Goal: Complete application form: Complete application form

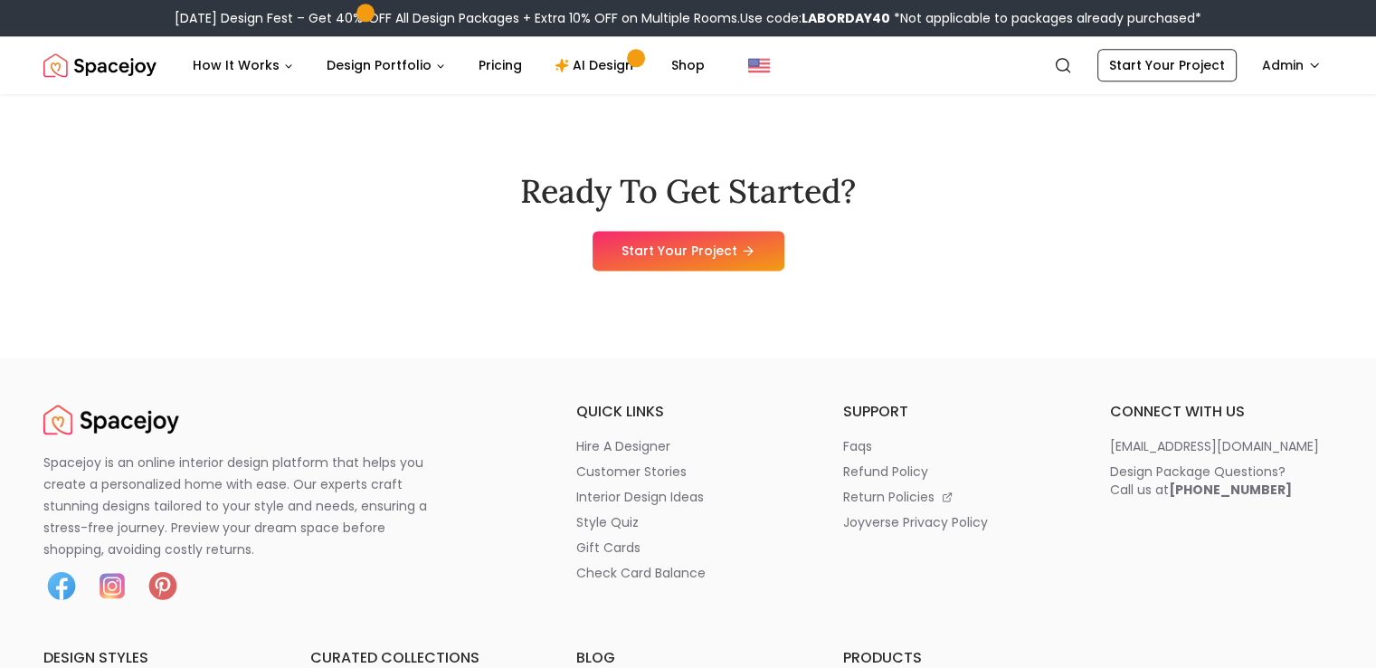
scroll to position [9224, 0]
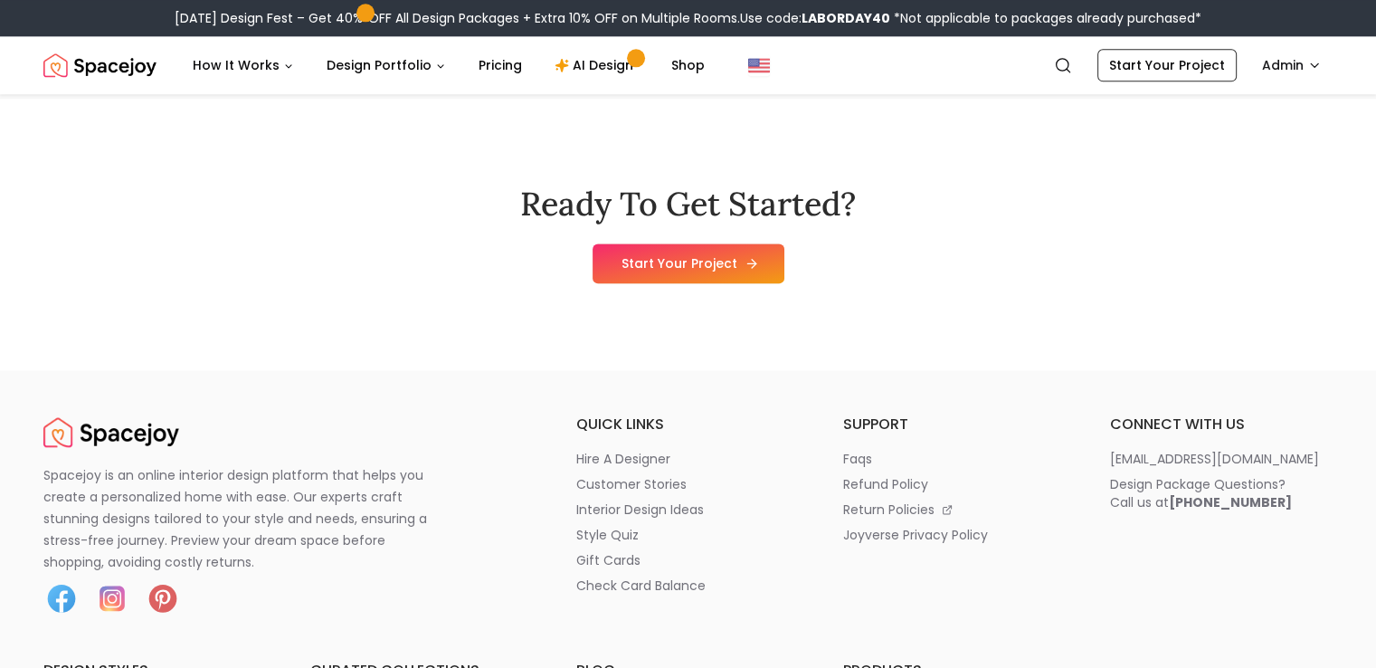
click at [772, 283] on link "Start Your Project" at bounding box center [689, 263] width 192 height 40
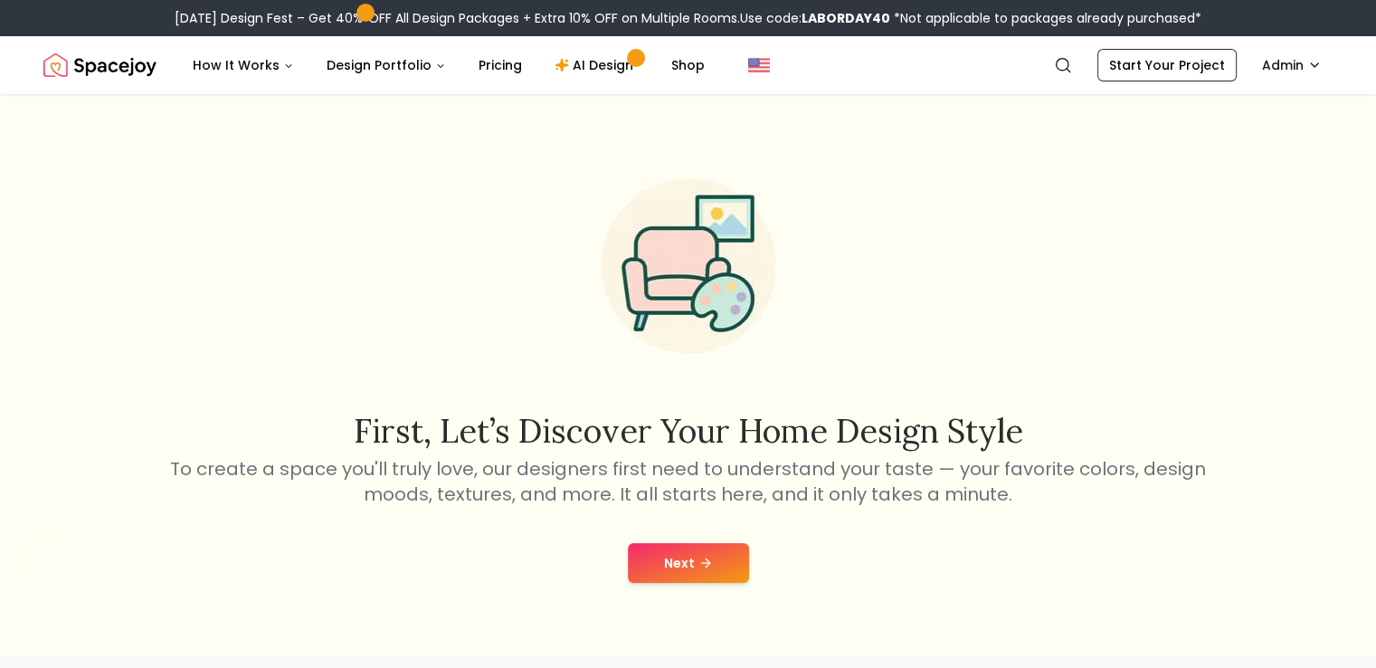
click at [654, 566] on button "Next" at bounding box center [688, 563] width 121 height 40
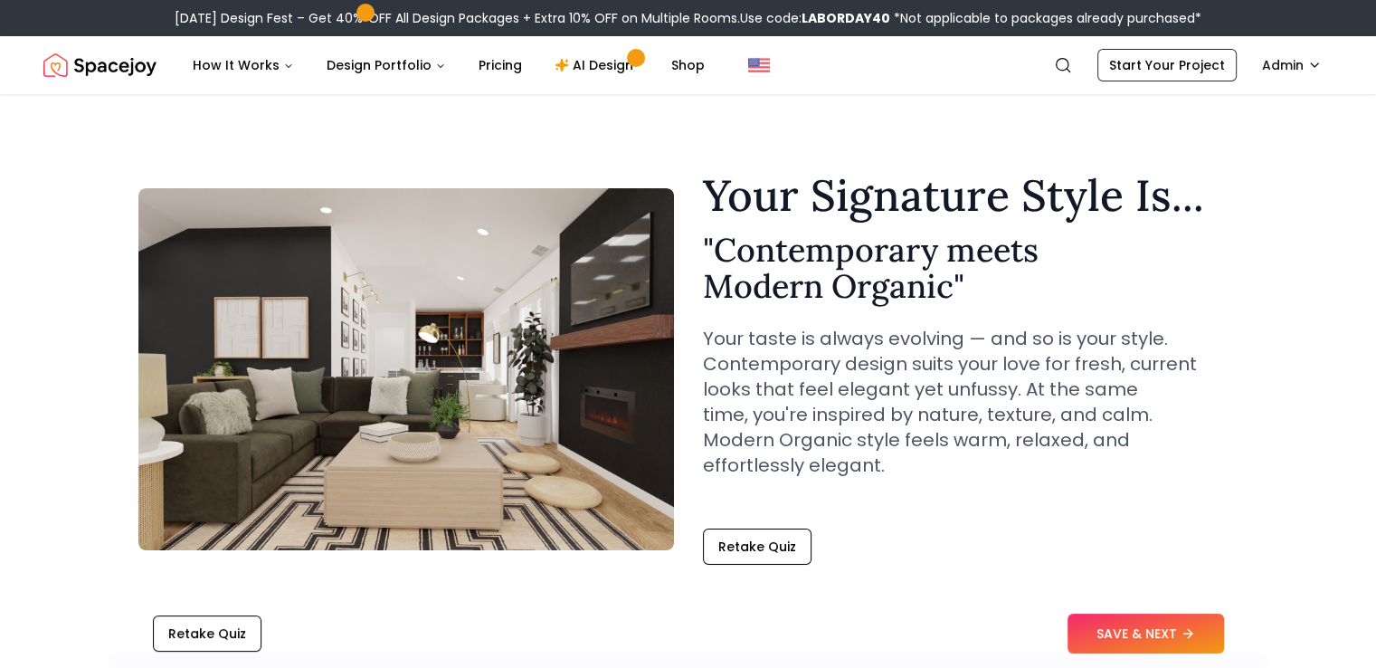
click at [1120, 629] on button "SAVE & NEXT" at bounding box center [1146, 633] width 157 height 40
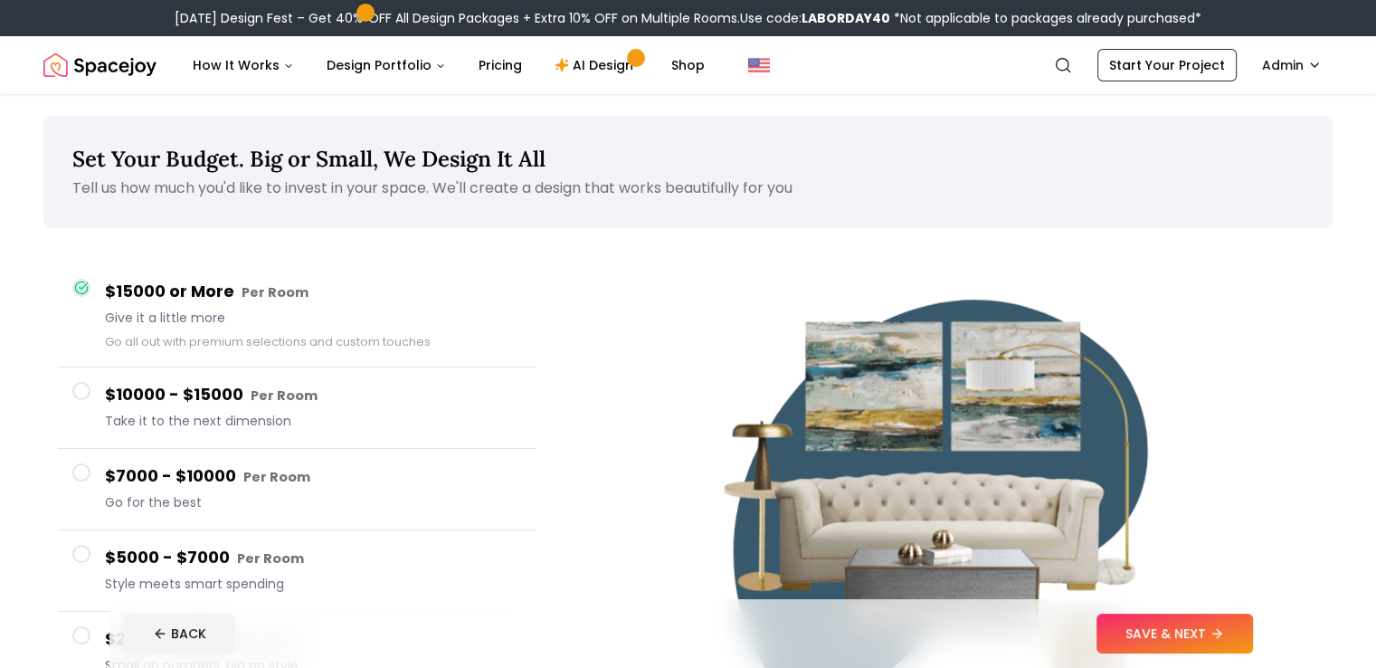
click at [1212, 640] on button "SAVE & NEXT" at bounding box center [1175, 633] width 157 height 40
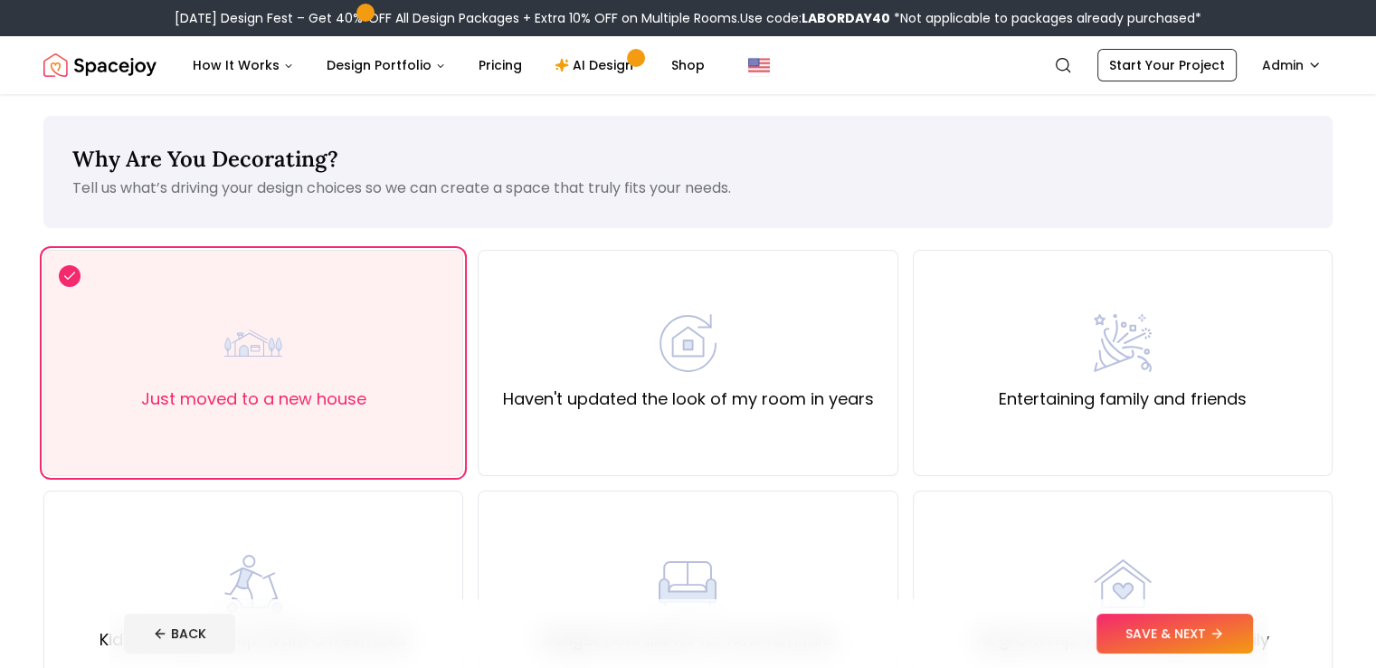
click at [1212, 640] on button "SAVE & NEXT" at bounding box center [1175, 633] width 157 height 40
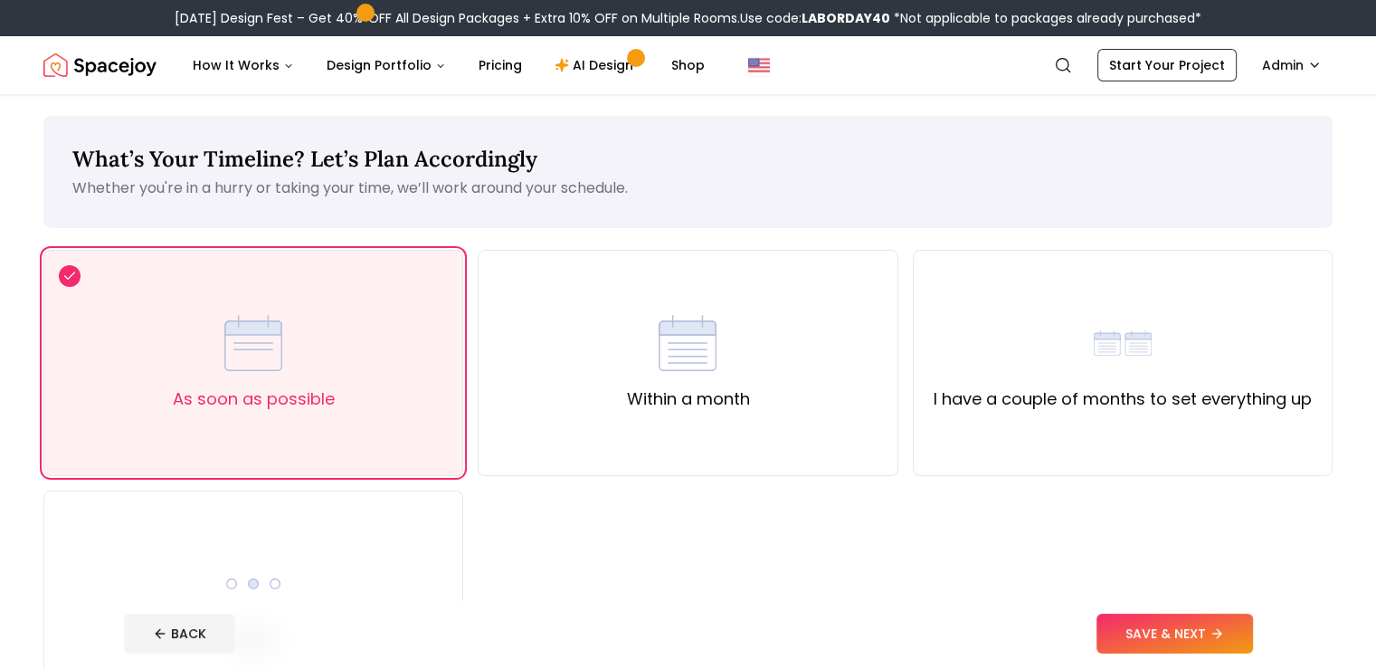
click at [1212, 640] on button "SAVE & NEXT" at bounding box center [1175, 633] width 157 height 40
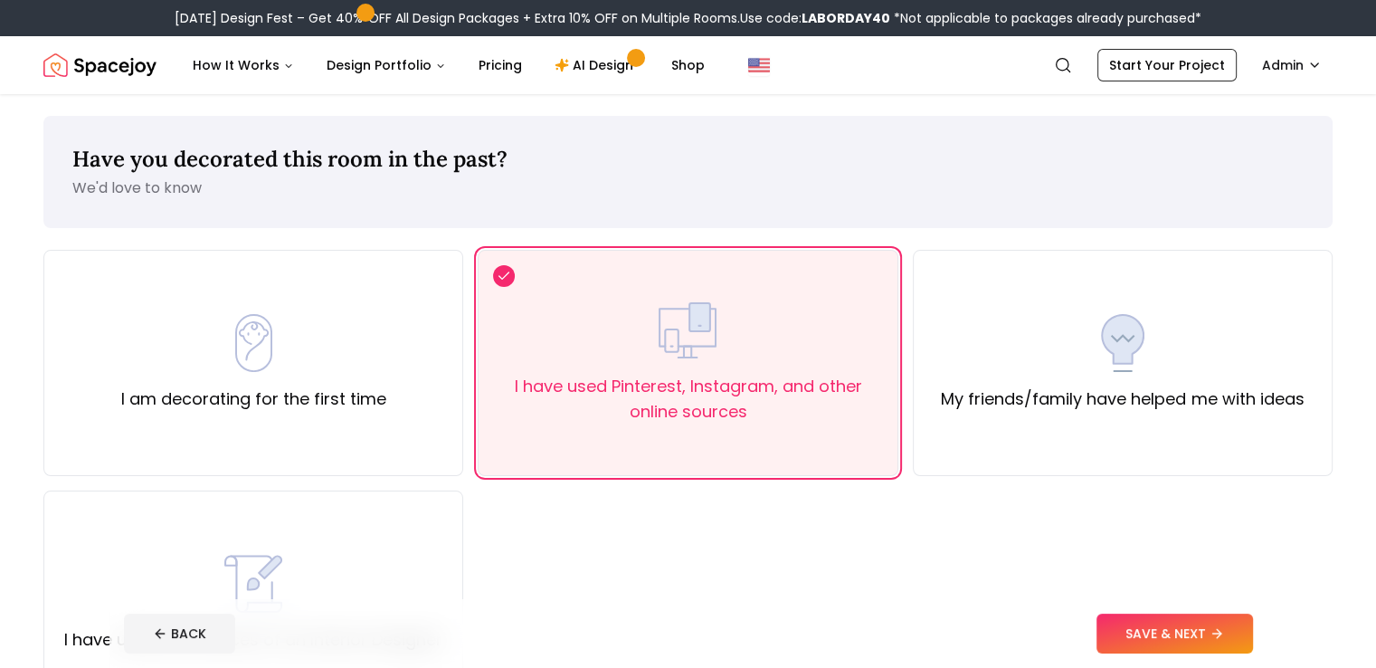
click at [1212, 640] on button "SAVE & NEXT" at bounding box center [1175, 633] width 157 height 40
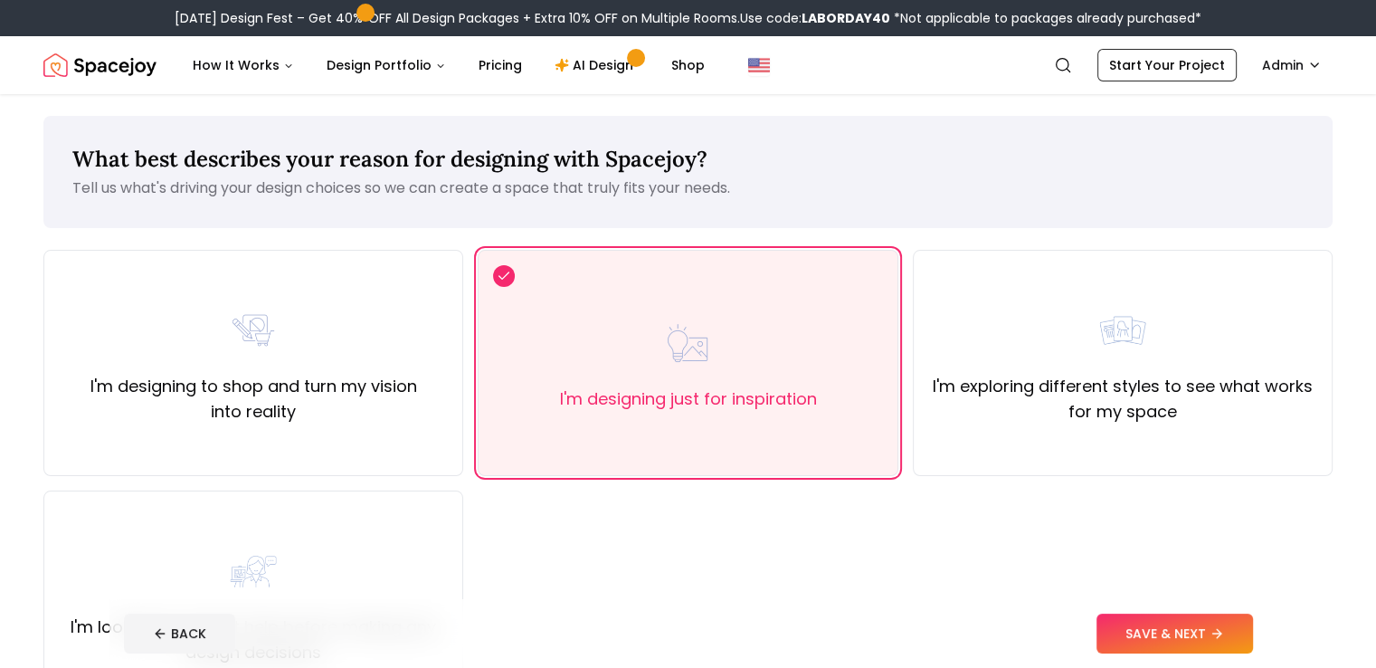
click at [1212, 640] on button "SAVE & NEXT" at bounding box center [1175, 633] width 157 height 40
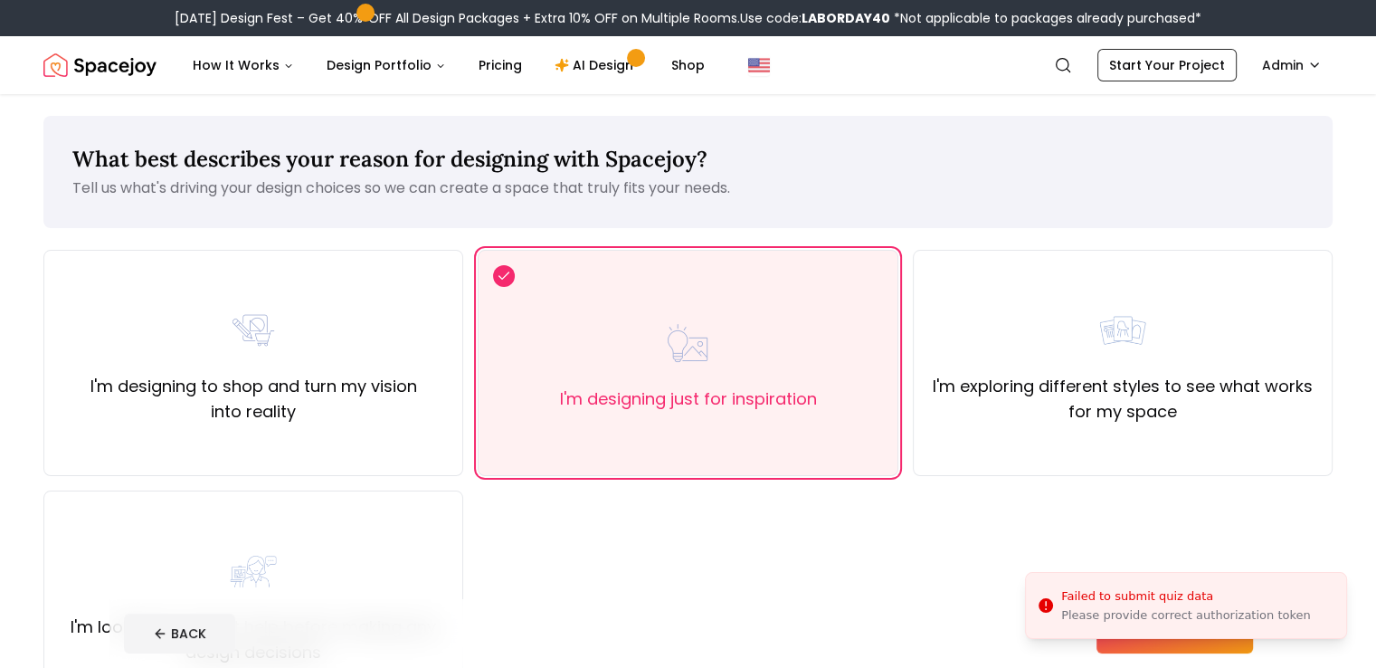
click at [793, 535] on div "I'm designing to shop and turn my vision into reality I'm designing just for in…" at bounding box center [687, 483] width 1289 height 467
click at [1097, 442] on div "I'm exploring different styles to see what works for my space" at bounding box center [1123, 363] width 420 height 226
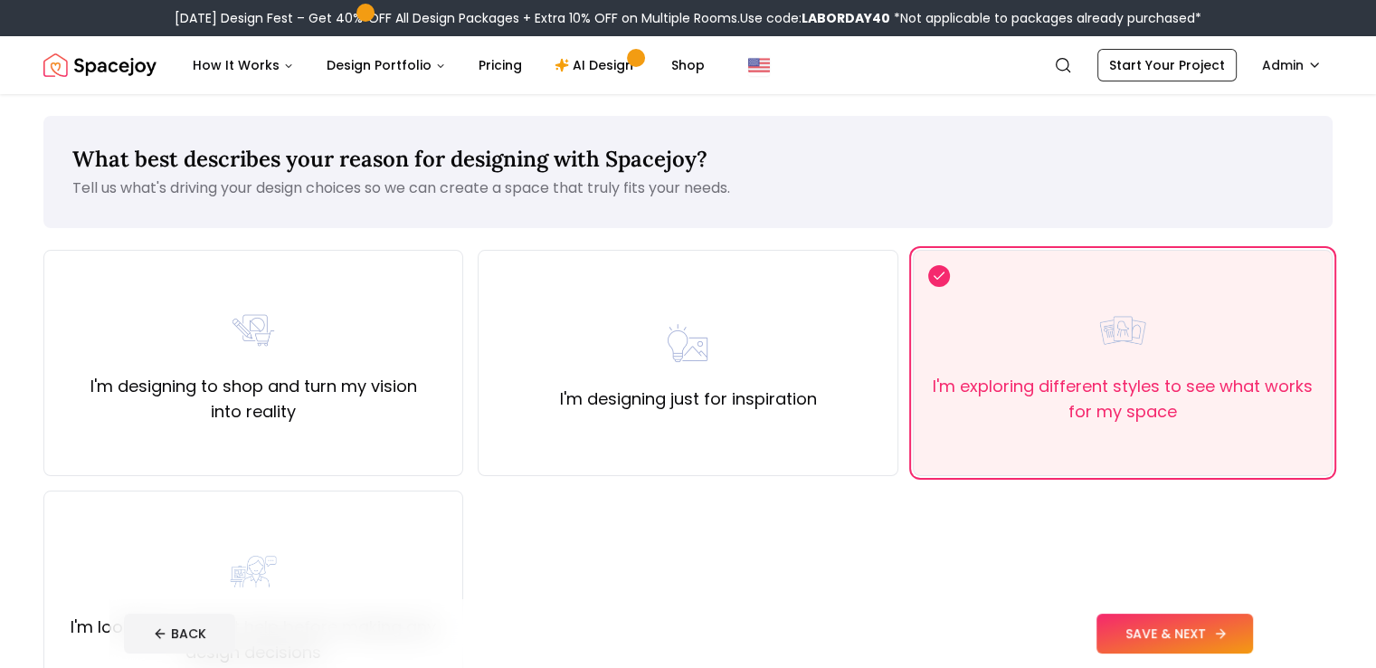
click at [1212, 639] on button "SAVE & NEXT" at bounding box center [1175, 633] width 157 height 40
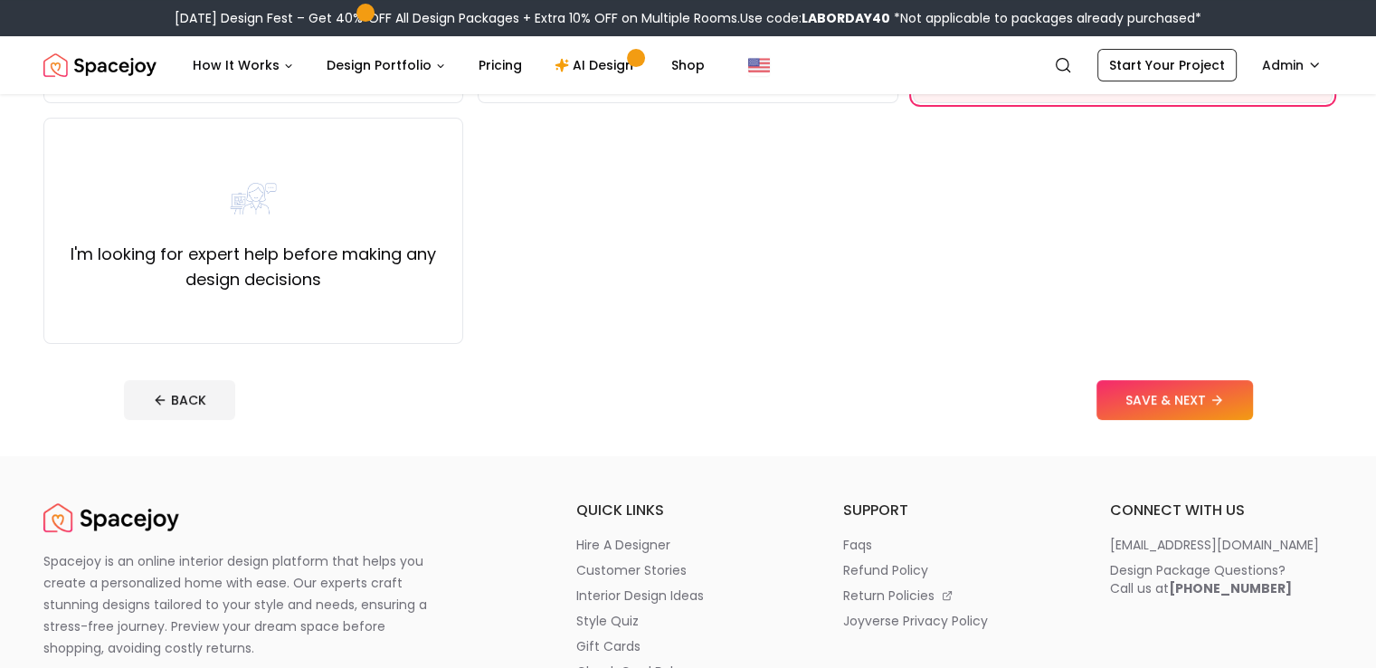
scroll to position [375, 0]
click at [1210, 404] on button "SAVE & NEXT" at bounding box center [1175, 398] width 157 height 40
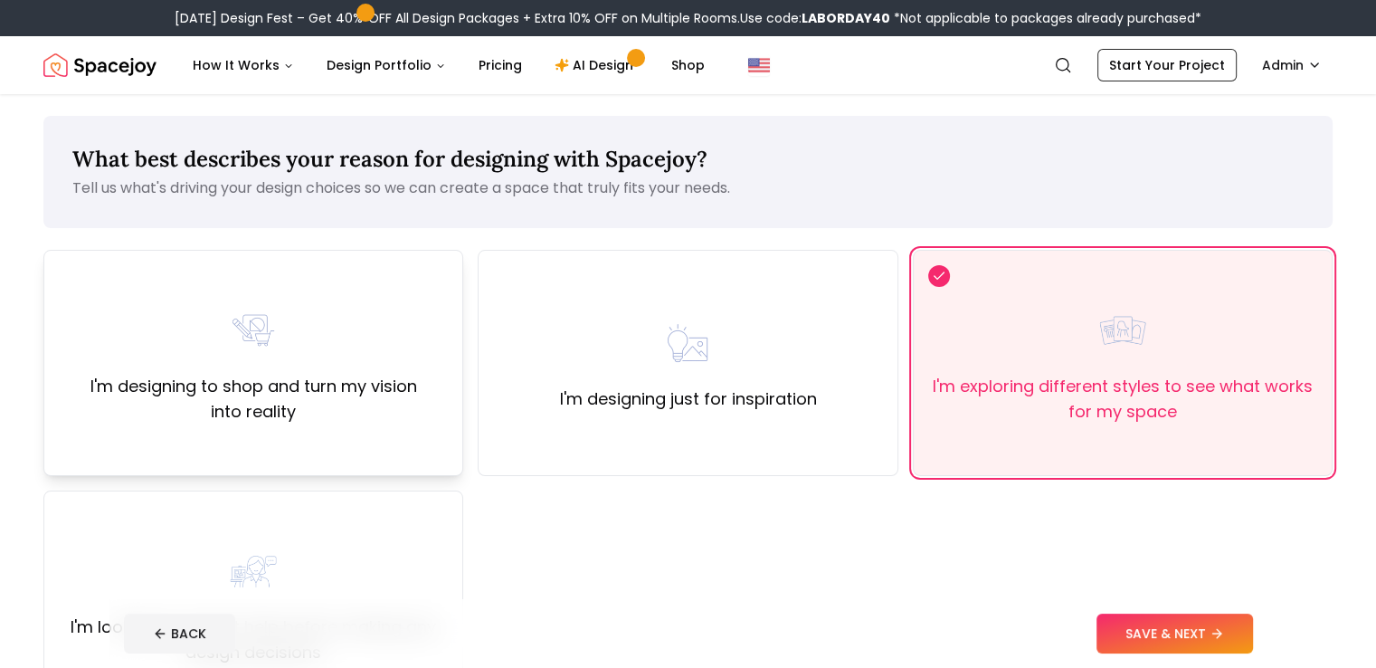
click at [369, 429] on div "I'm designing to shop and turn my vision into reality" at bounding box center [253, 363] width 420 height 226
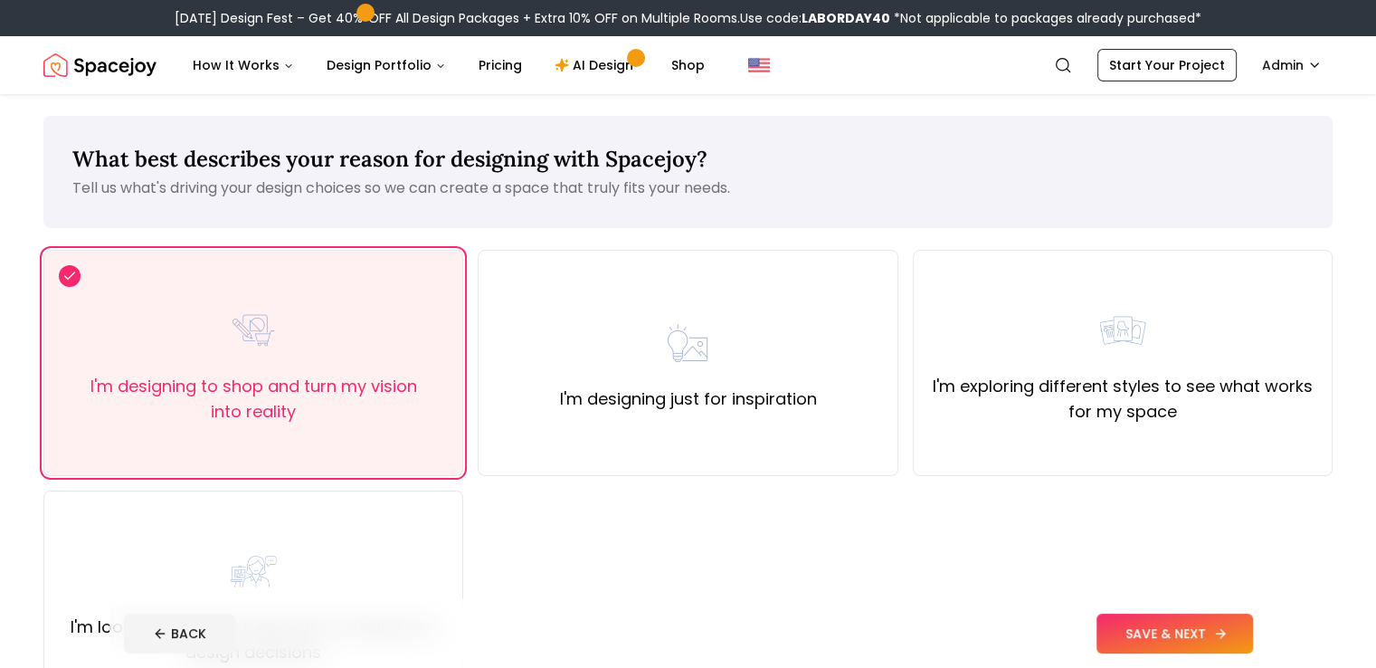
click at [1180, 634] on button "SAVE & NEXT" at bounding box center [1175, 633] width 157 height 40
click at [124, 642] on button "BACK" at bounding box center [179, 633] width 111 height 40
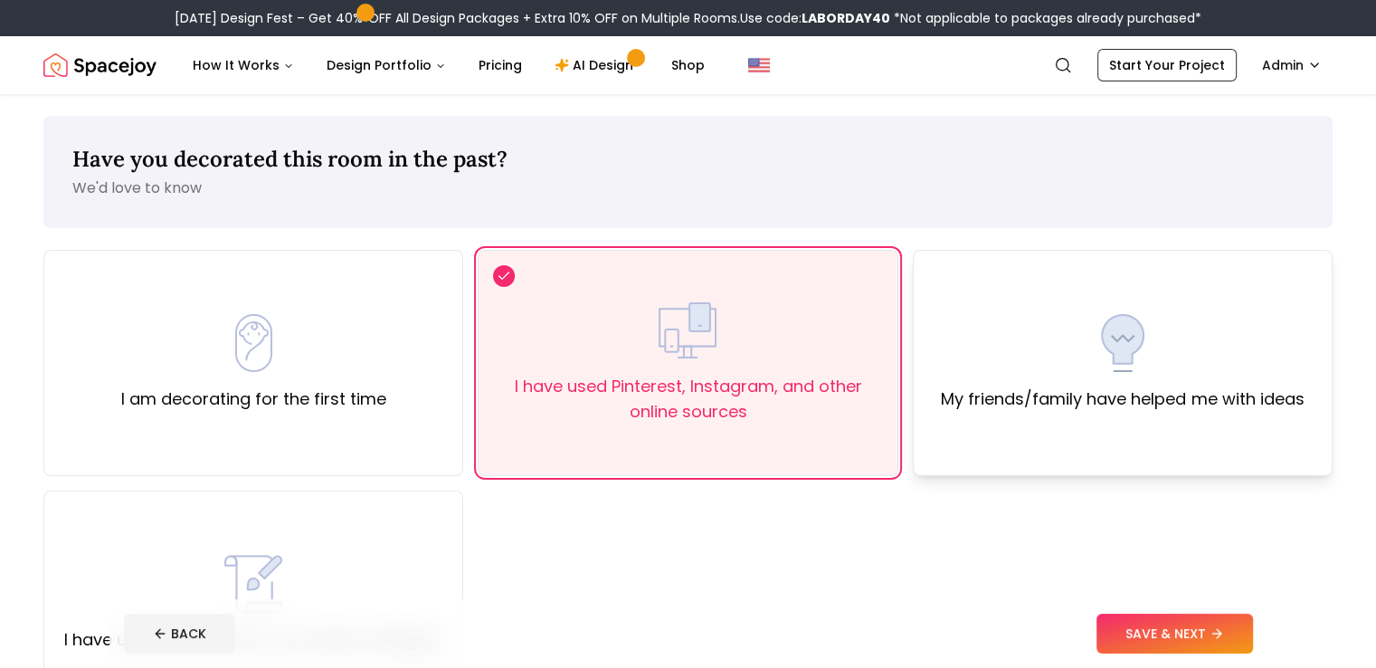
click at [1151, 367] on div "My friends/family have helped me with ideas" at bounding box center [1122, 363] width 363 height 98
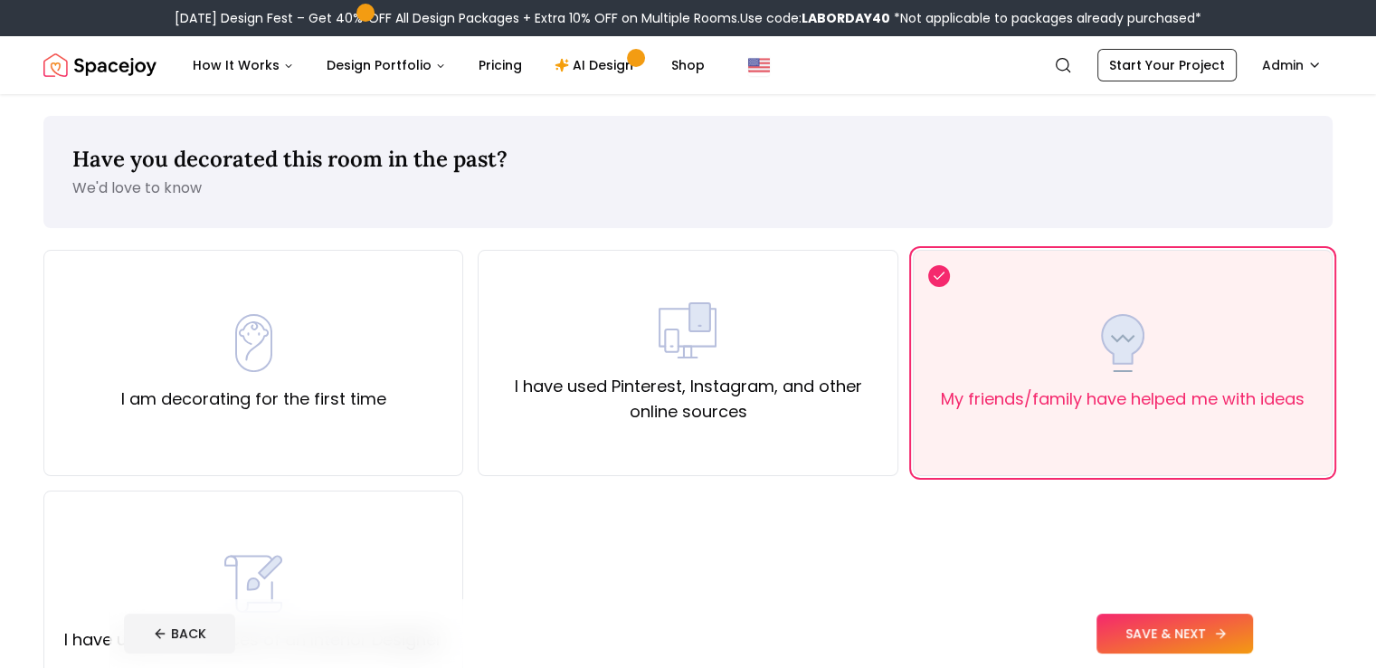
click at [1249, 641] on button "SAVE & NEXT" at bounding box center [1175, 633] width 157 height 40
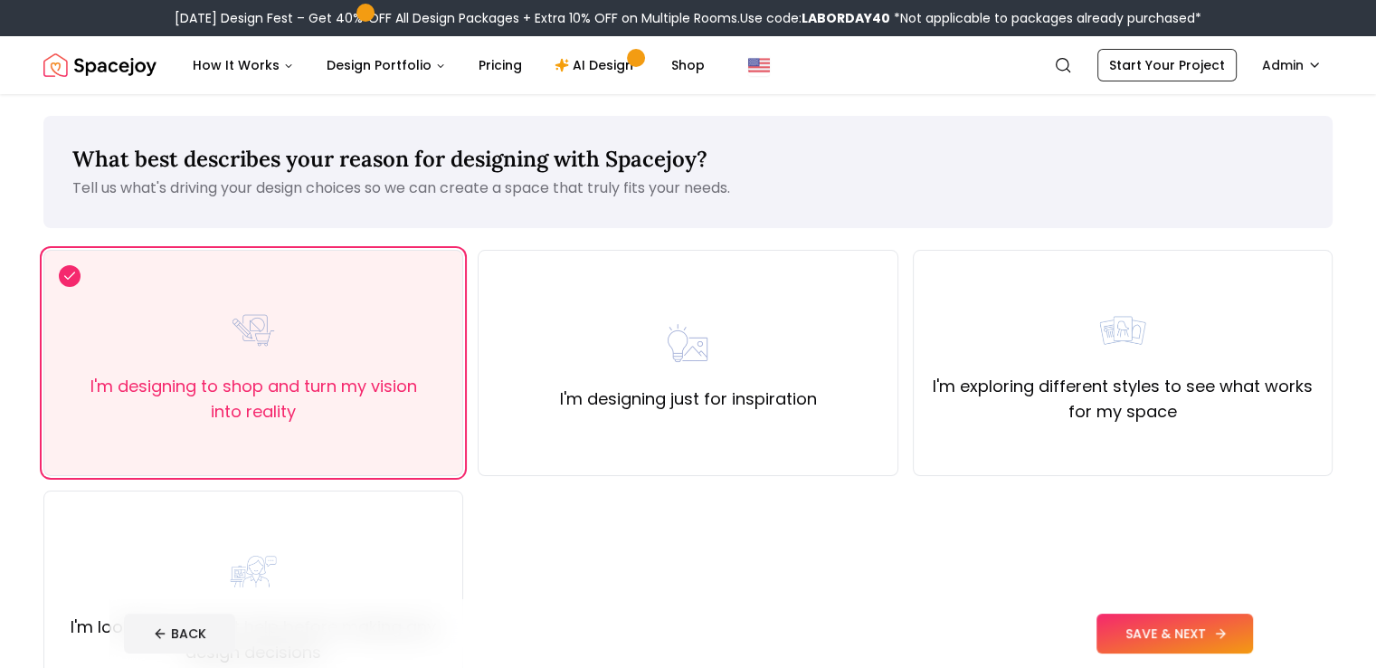
click at [1249, 641] on button "SAVE & NEXT" at bounding box center [1175, 633] width 157 height 40
click at [1198, 634] on button "SAVE & NEXT" at bounding box center [1175, 633] width 157 height 40
click at [1223, 627] on button "SAVE & NEXT" at bounding box center [1175, 633] width 157 height 40
